Goal: Task Accomplishment & Management: Use online tool/utility

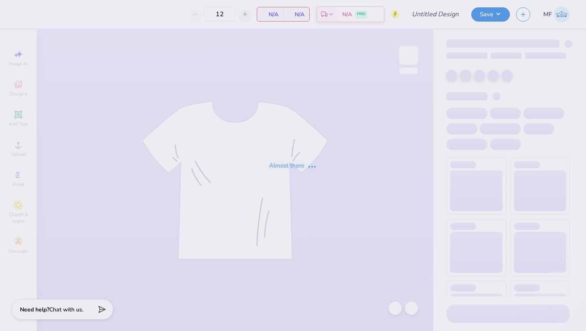
type input "acorn"
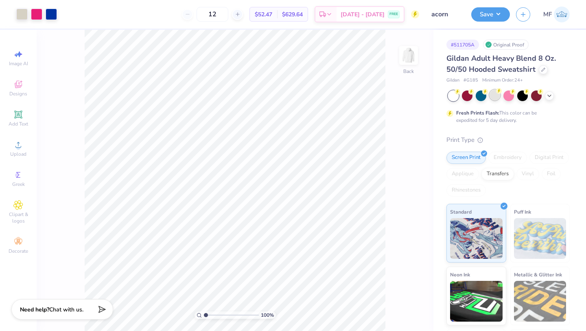
click at [496, 98] on div at bounding box center [495, 95] width 11 height 11
click at [36, 16] on div at bounding box center [36, 13] width 11 height 11
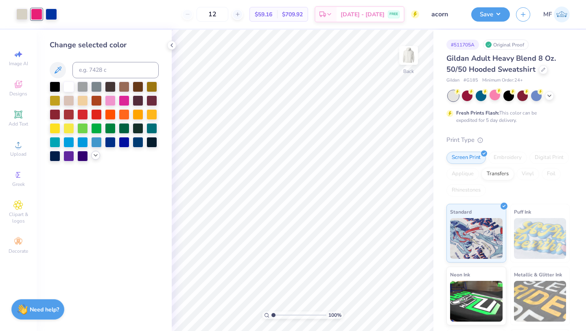
click at [95, 152] on icon at bounding box center [95, 155] width 7 height 7
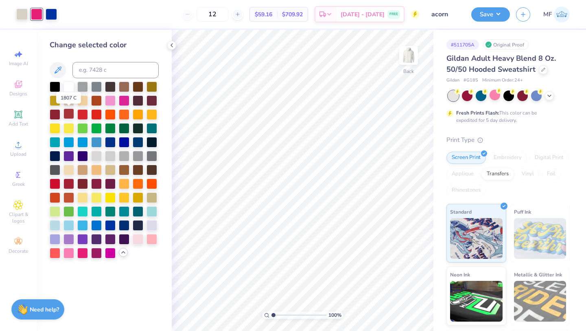
click at [70, 112] on div at bounding box center [69, 113] width 11 height 11
click at [54, 16] on div at bounding box center [51, 13] width 11 height 11
click at [70, 212] on div at bounding box center [69, 210] width 11 height 11
click at [120, 129] on div at bounding box center [124, 127] width 11 height 11
click at [484, 19] on button "Save" at bounding box center [490, 13] width 39 height 14
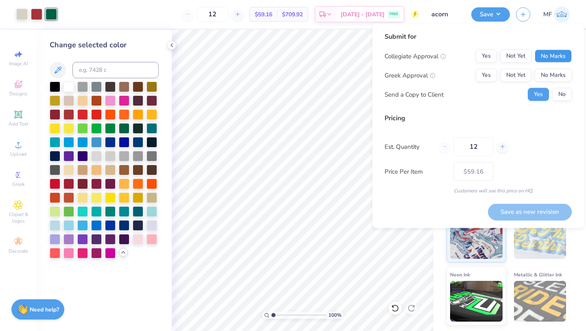
click at [546, 53] on button "No Marks" at bounding box center [553, 56] width 37 height 13
click at [480, 71] on button "Yes" at bounding box center [486, 75] width 21 height 13
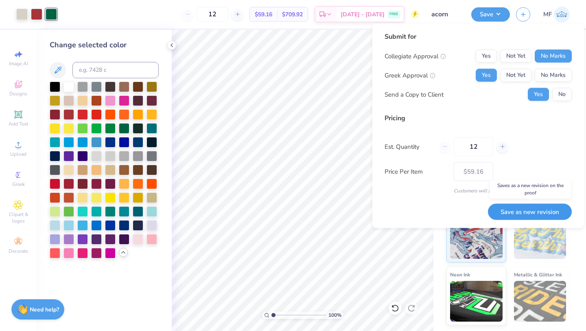
click at [521, 217] on button "Save as new revision" at bounding box center [530, 211] width 84 height 17
type input "$59.16"
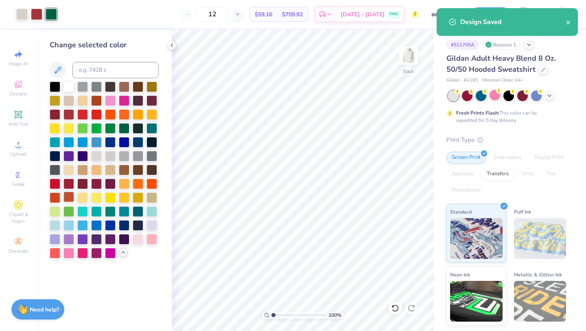
click at [68, 198] on div at bounding box center [69, 196] width 11 height 11
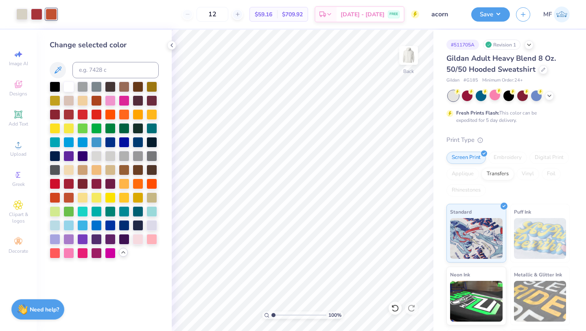
click at [502, 21] on div "Save" at bounding box center [490, 14] width 39 height 14
click at [484, 13] on button "Save" at bounding box center [490, 13] width 39 height 14
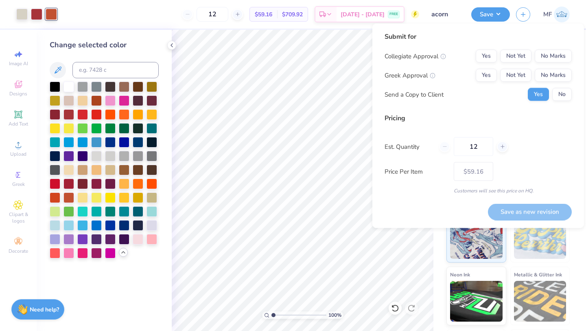
click at [50, 14] on div at bounding box center [51, 14] width 11 height 11
click at [39, 13] on div at bounding box center [36, 13] width 11 height 11
click at [50, 16] on div at bounding box center [51, 13] width 11 height 11
click at [68, 97] on div at bounding box center [69, 99] width 11 height 11
click at [39, 16] on div at bounding box center [36, 13] width 11 height 11
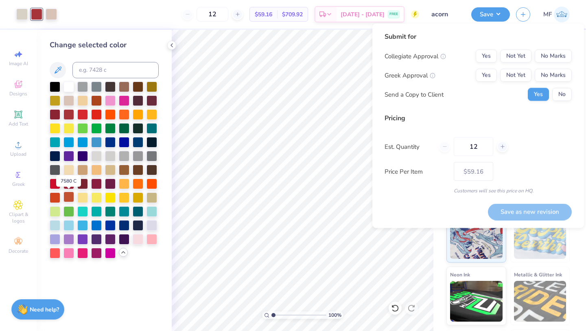
click at [67, 195] on div at bounding box center [69, 196] width 11 height 11
click at [52, 15] on div at bounding box center [51, 13] width 11 height 11
click at [65, 184] on div at bounding box center [69, 182] width 11 height 11
click at [485, 77] on button "Yes" at bounding box center [486, 75] width 21 height 13
click at [545, 59] on button "No Marks" at bounding box center [553, 56] width 37 height 13
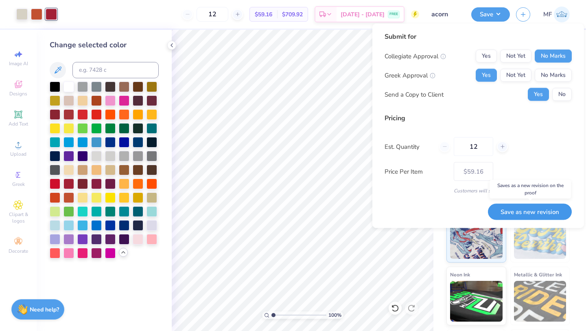
click at [524, 214] on button "Save as new revision" at bounding box center [530, 211] width 84 height 17
type input "$59.16"
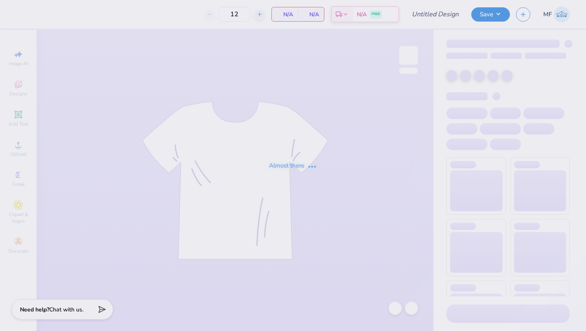
type input "Kappa Delta Lollipop 3"
type input "40"
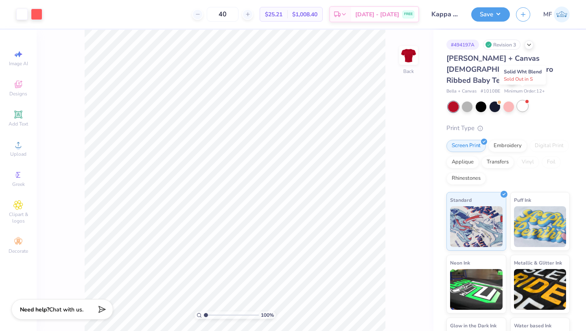
click at [521, 101] on div at bounding box center [522, 106] width 11 height 11
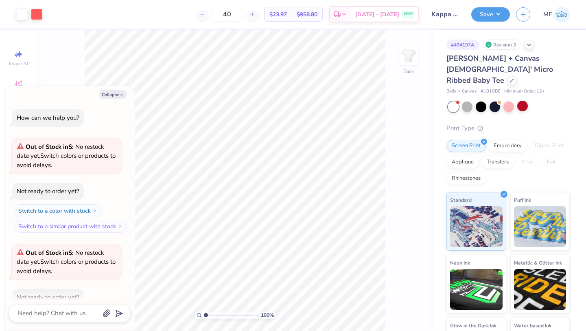
scroll to position [45, 0]
